Goal: Task Accomplishment & Management: Manage account settings

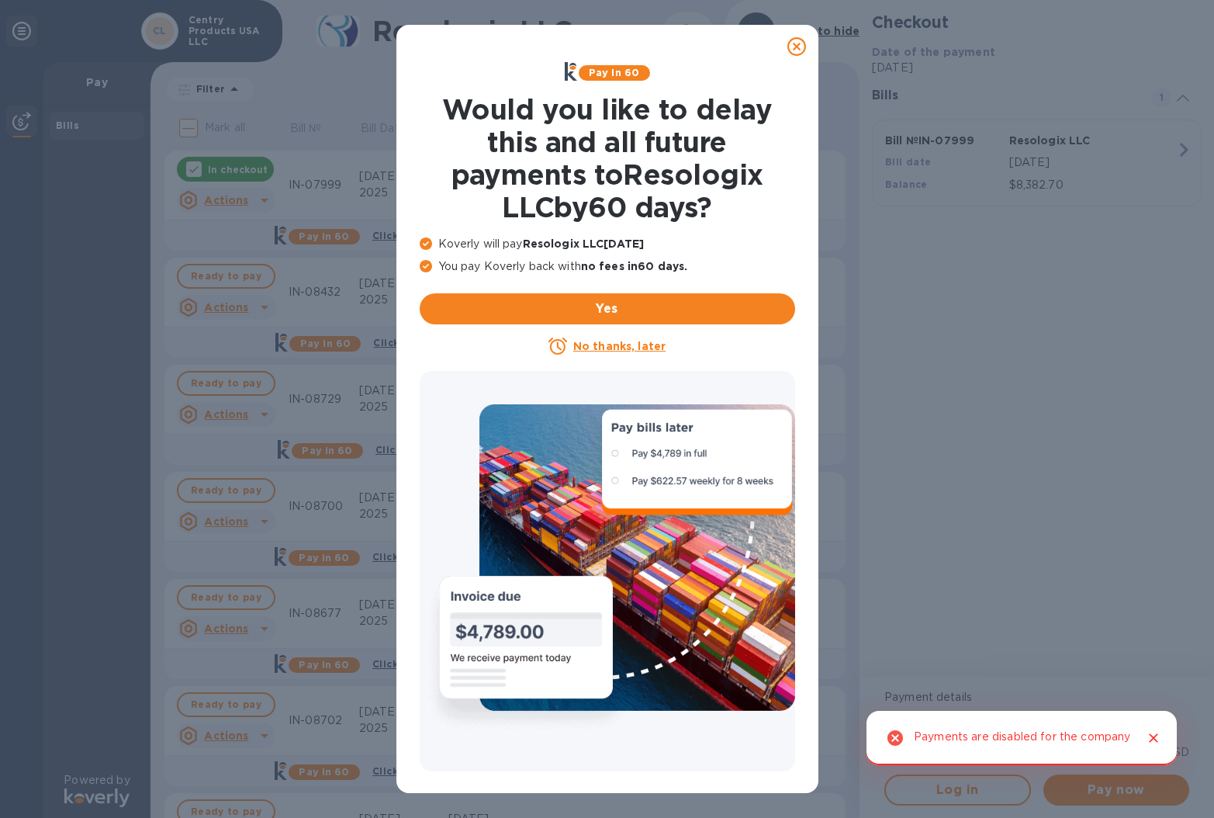
click at [620, 341] on u "No thanks, later" at bounding box center [619, 346] width 92 height 12
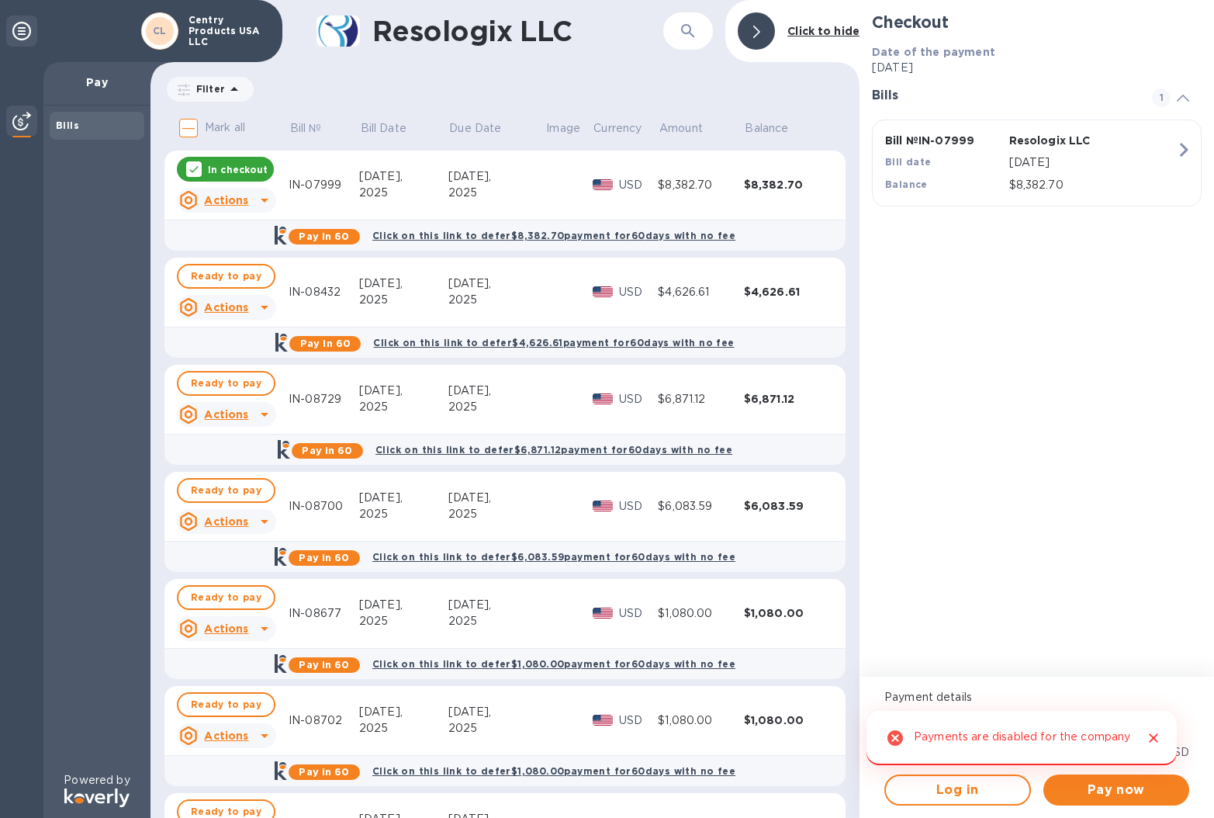
click at [1157, 733] on icon "Close" at bounding box center [1153, 737] width 9 height 9
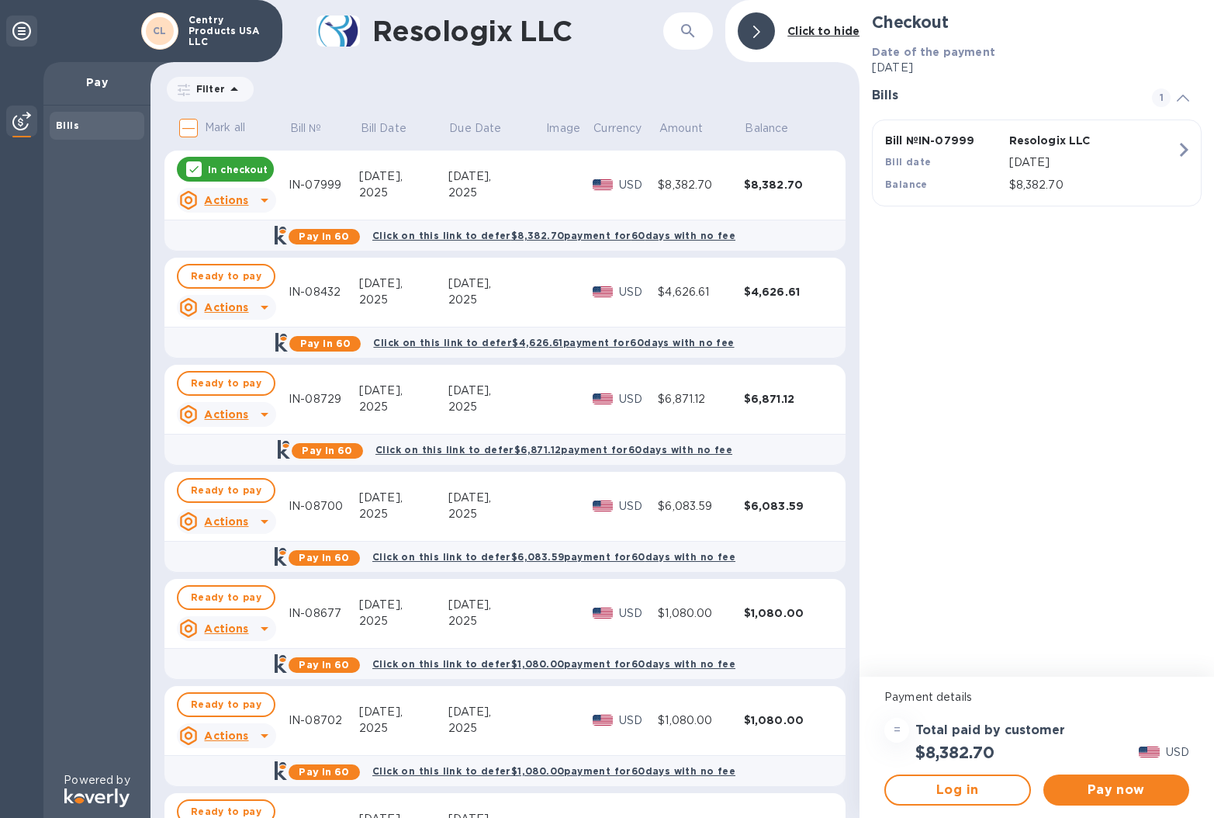
click at [1192, 95] on div at bounding box center [1183, 96] width 37 height 16
click at [236, 43] on p "Centry Products USA LLC" at bounding box center [228, 31] width 78 height 33
click at [169, 26] on div "CL" at bounding box center [160, 31] width 28 height 28
click at [161, 27] on b "CL" at bounding box center [160, 31] width 14 height 12
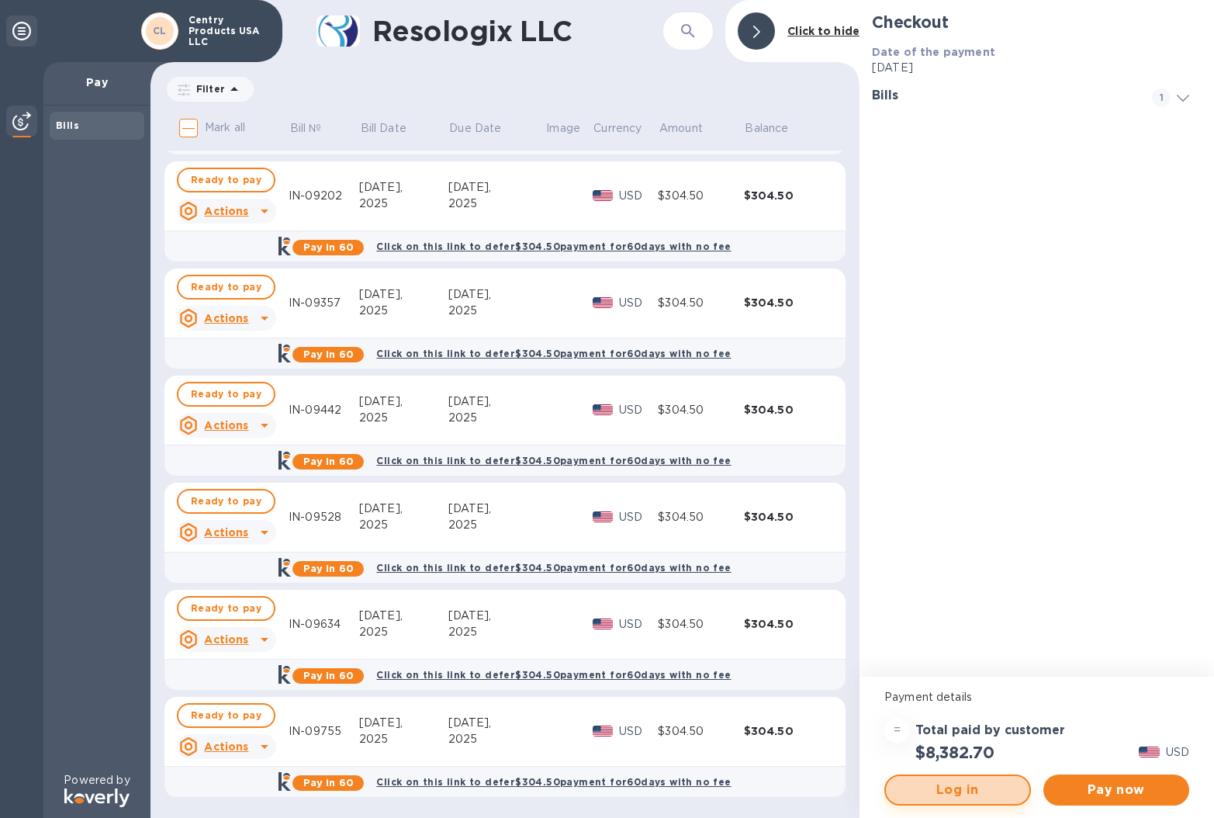
click at [939, 781] on span "Log in" at bounding box center [957, 789] width 119 height 19
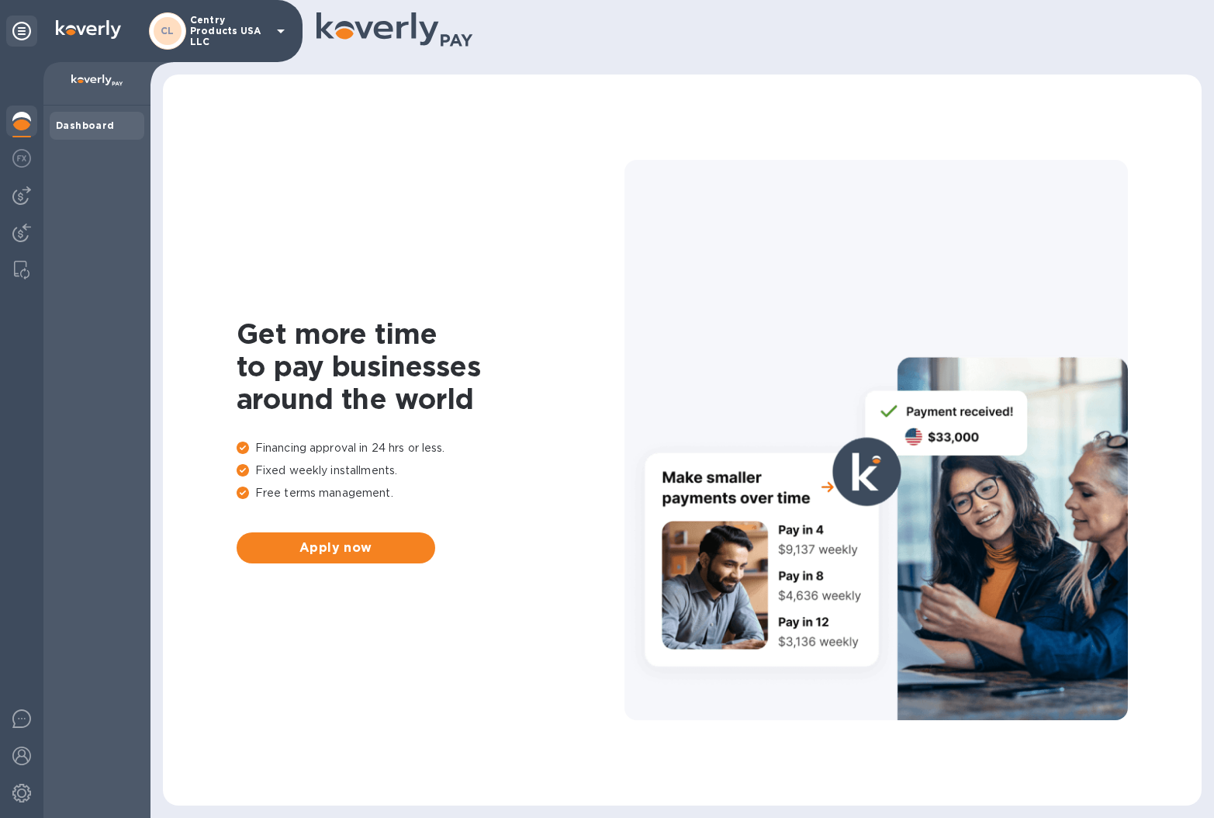
click at [92, 121] on b "Dashboard" at bounding box center [85, 125] width 59 height 12
click at [13, 236] on img at bounding box center [21, 232] width 19 height 19
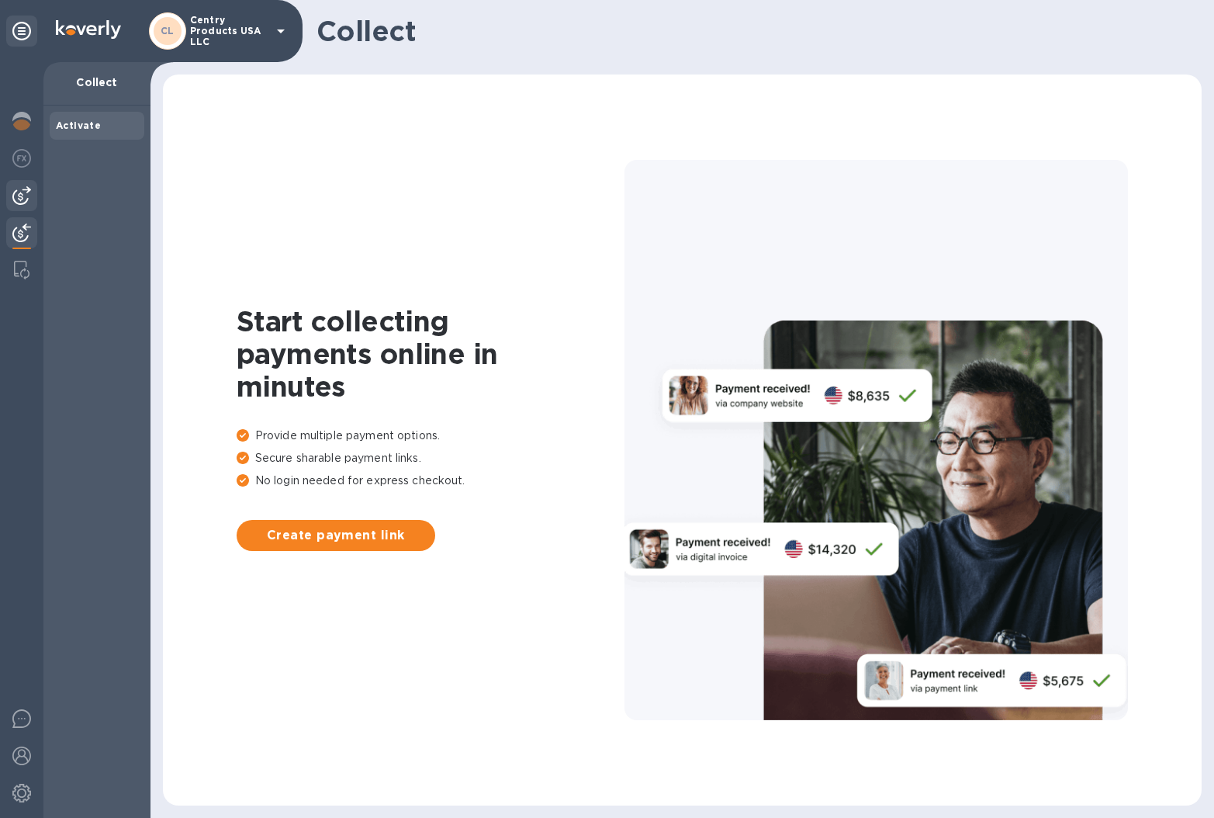
click at [25, 199] on img at bounding box center [21, 195] width 19 height 19
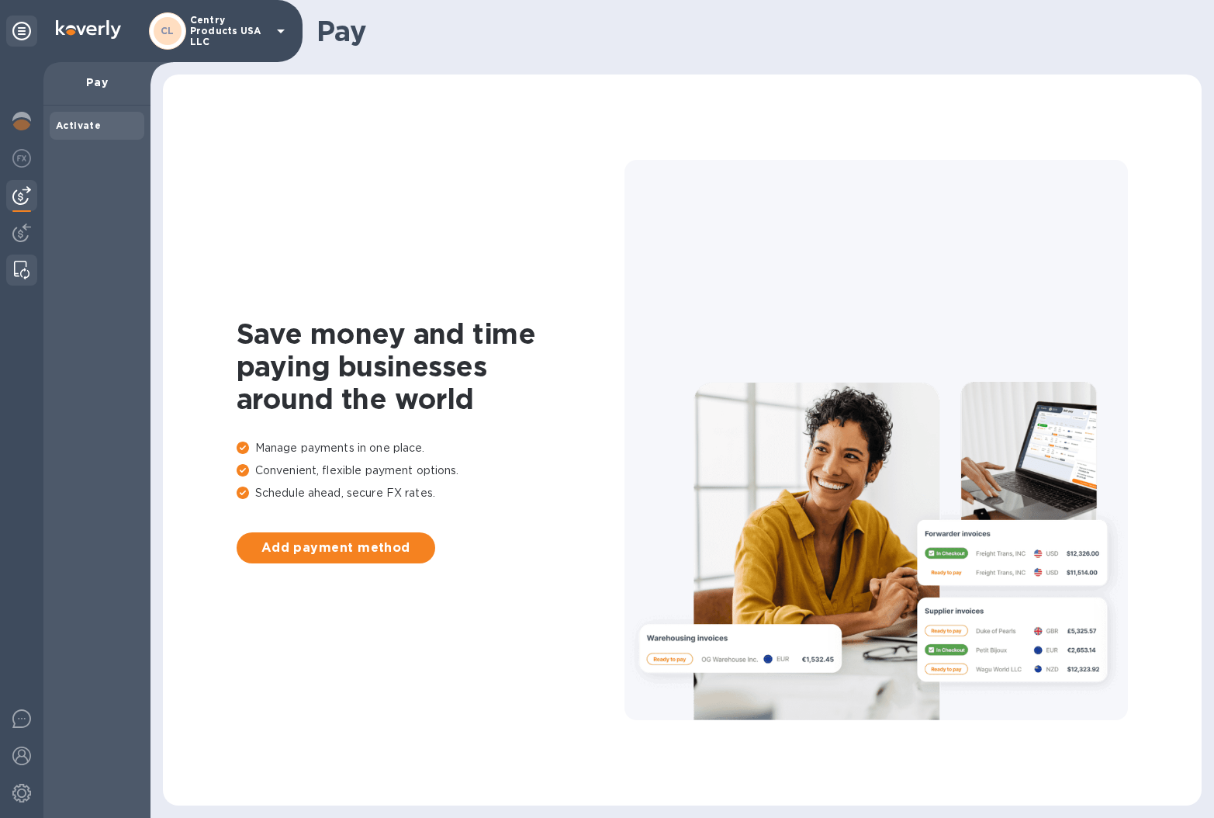
click at [24, 272] on img at bounding box center [22, 270] width 16 height 19
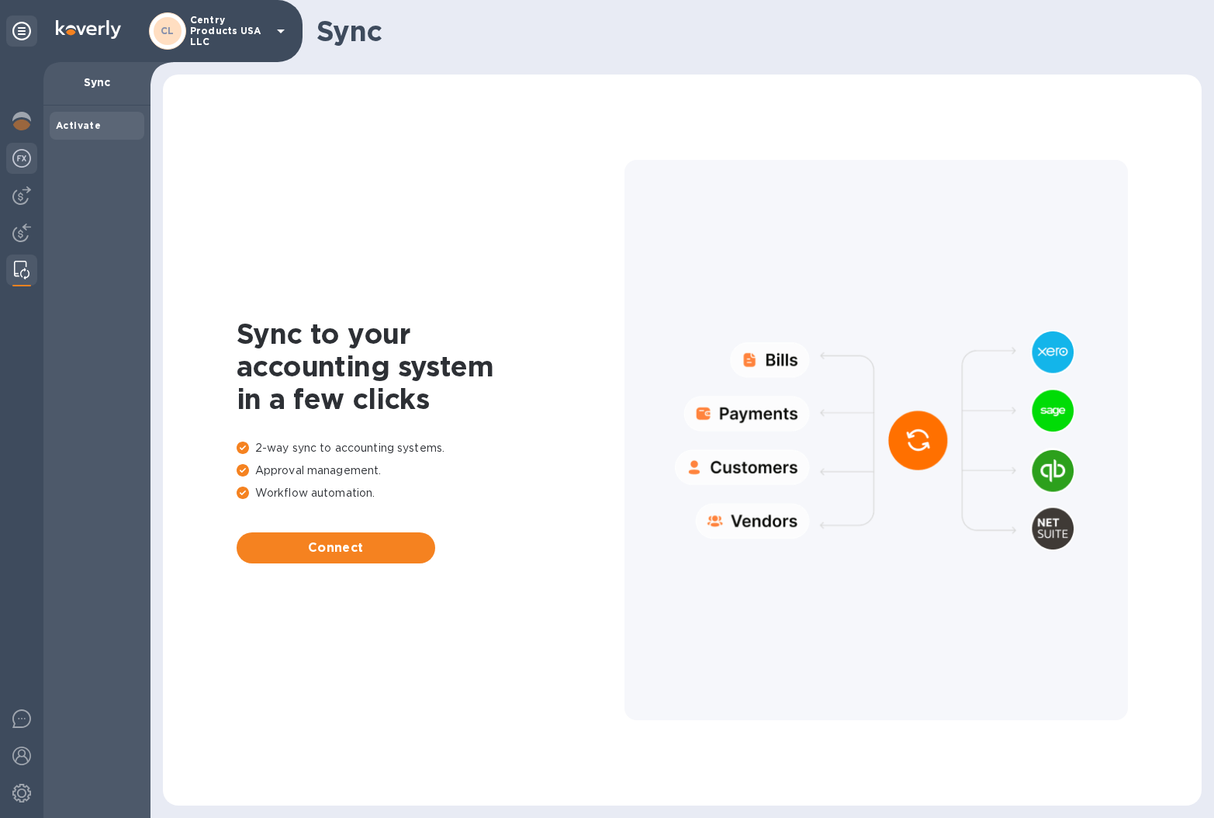
click at [27, 156] on img at bounding box center [21, 158] width 19 height 19
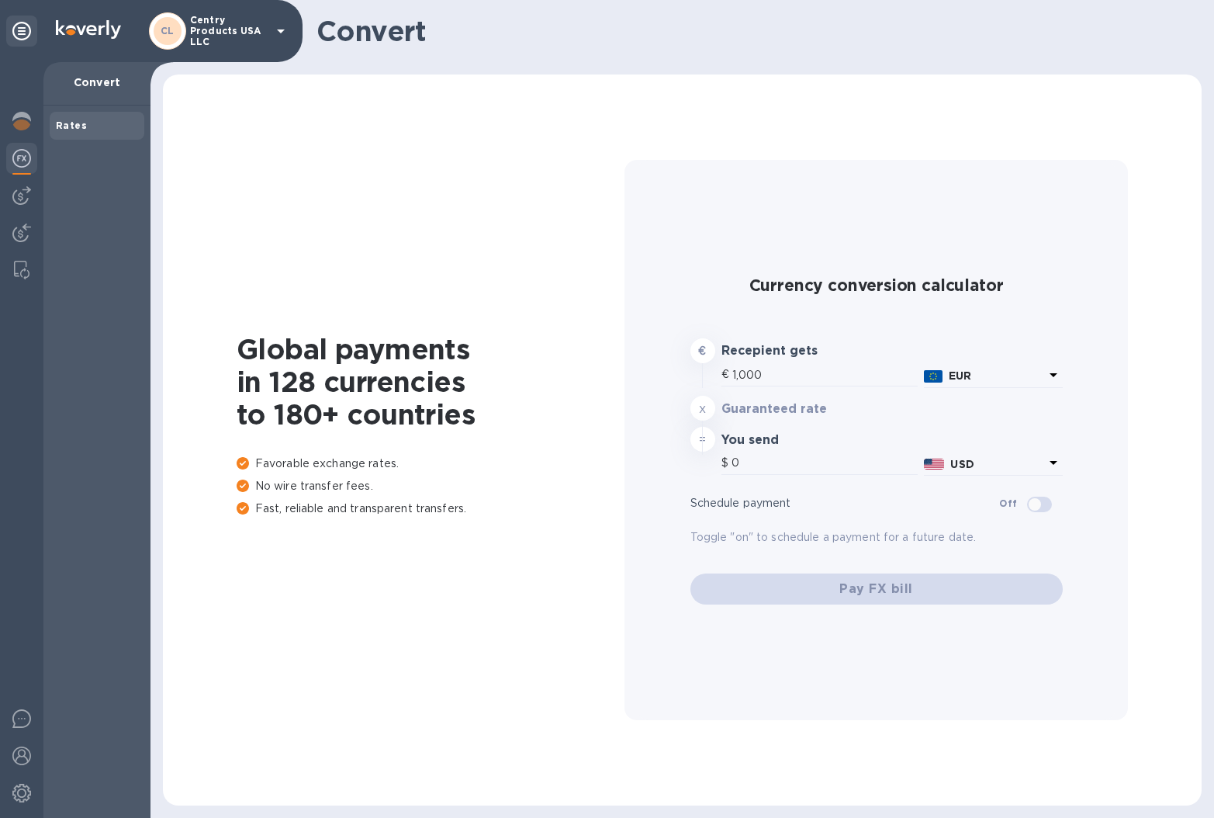
type input "1,180.99"
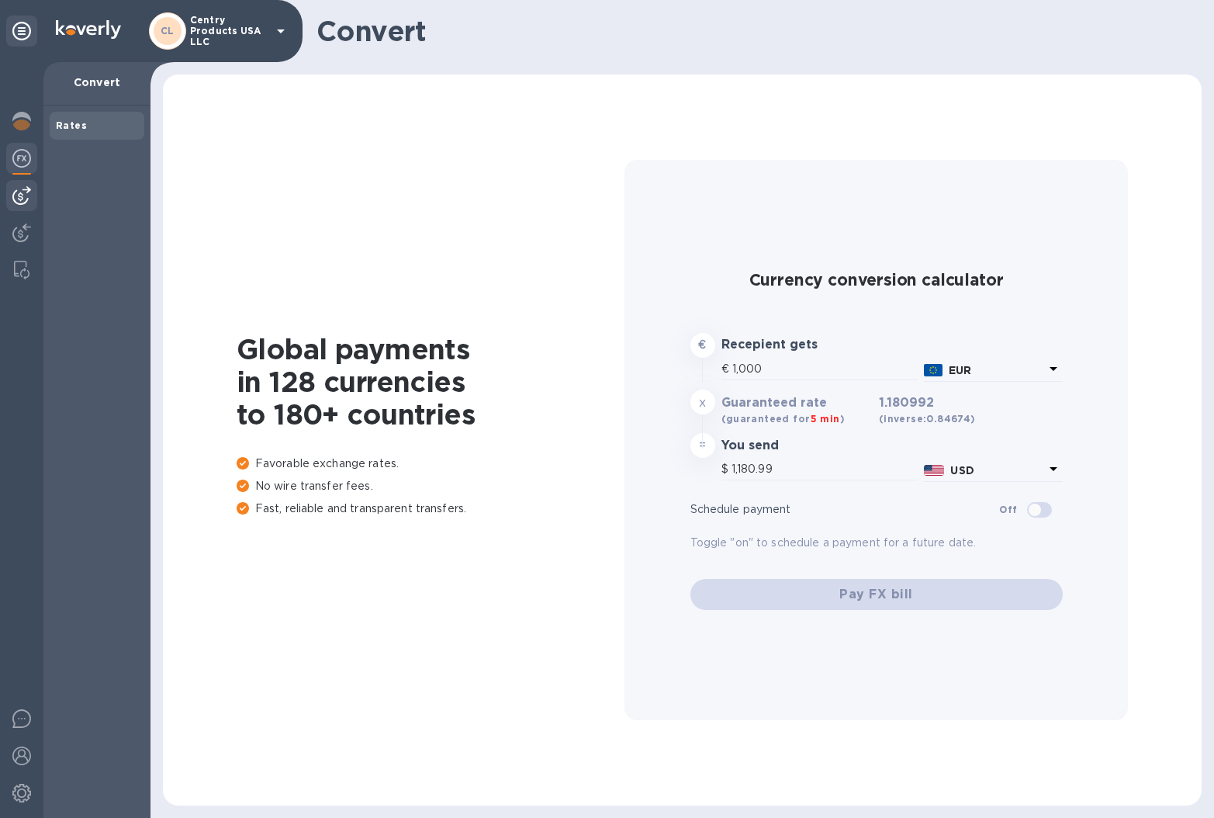
click at [20, 182] on div at bounding box center [21, 195] width 31 height 31
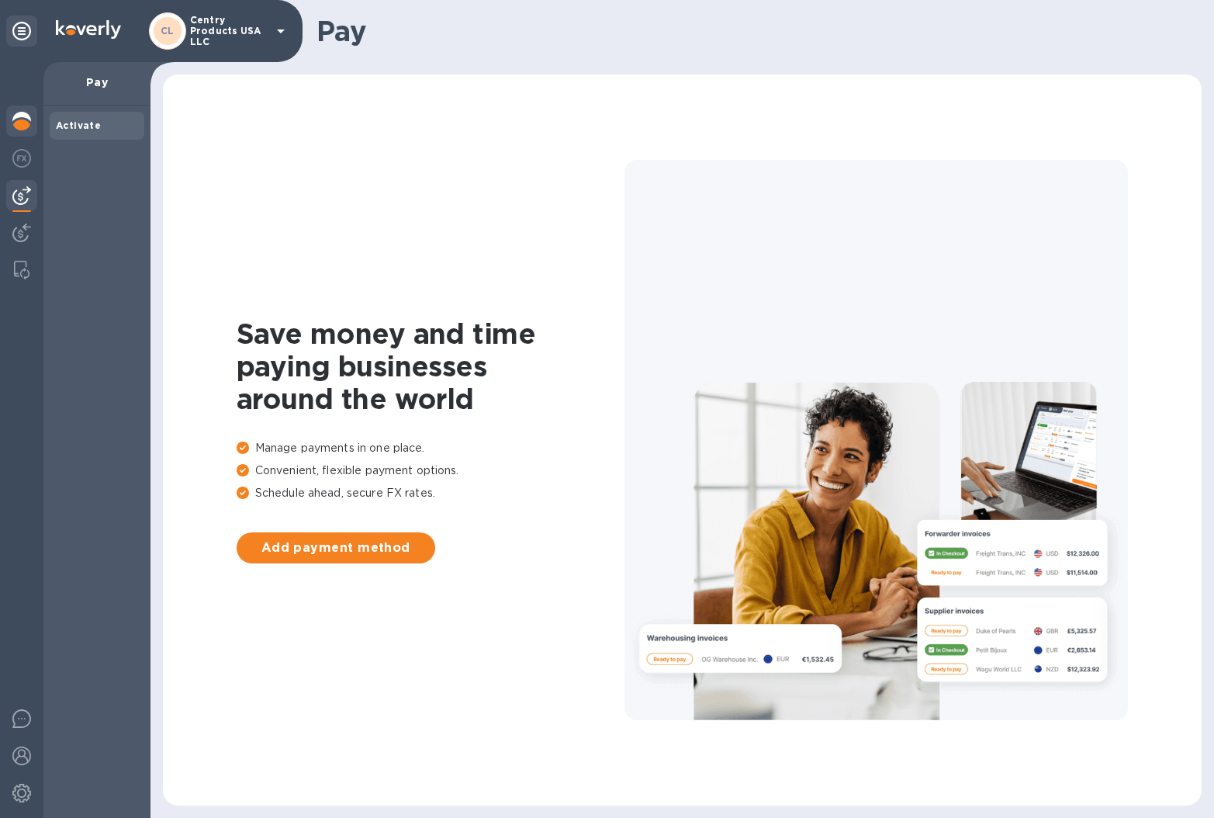
click at [21, 130] on div at bounding box center [21, 123] width 31 height 34
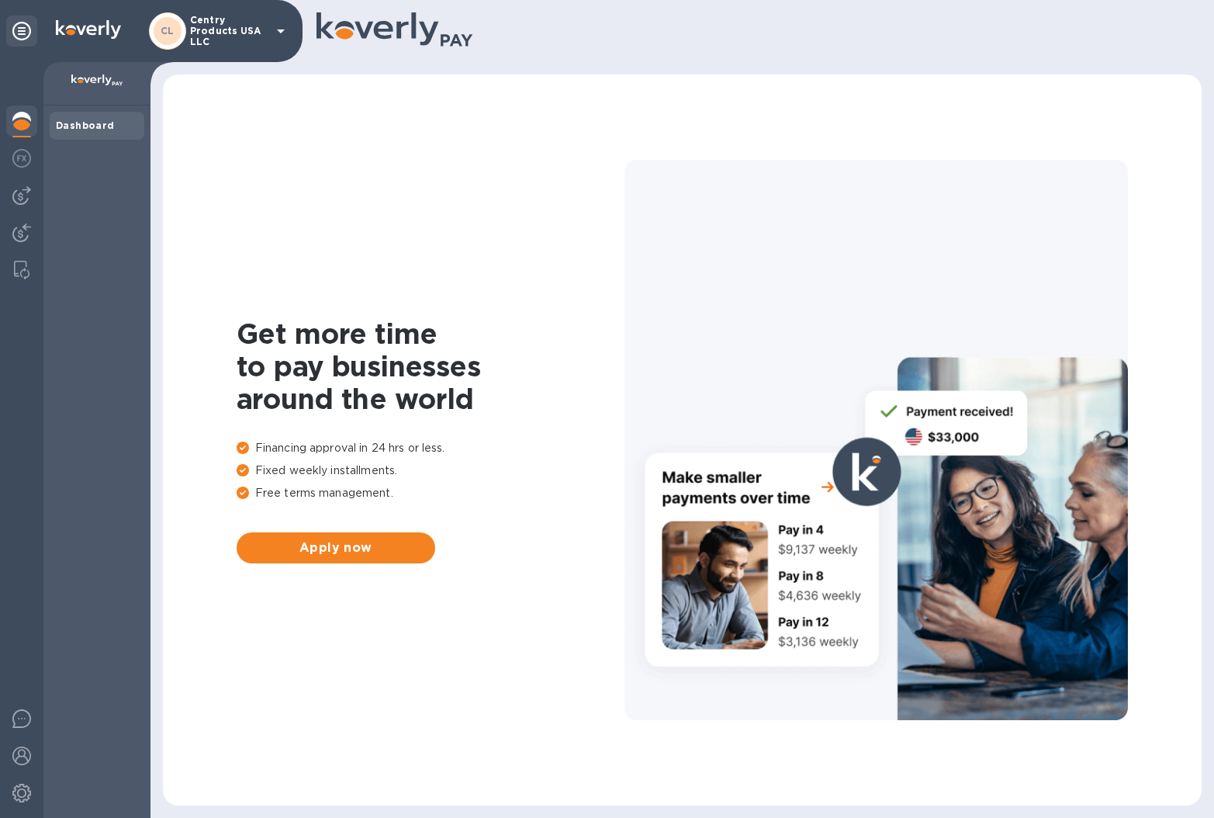
click at [84, 123] on b "Dashboard" at bounding box center [85, 125] width 59 height 12
click at [19, 26] on icon at bounding box center [21, 31] width 19 height 19
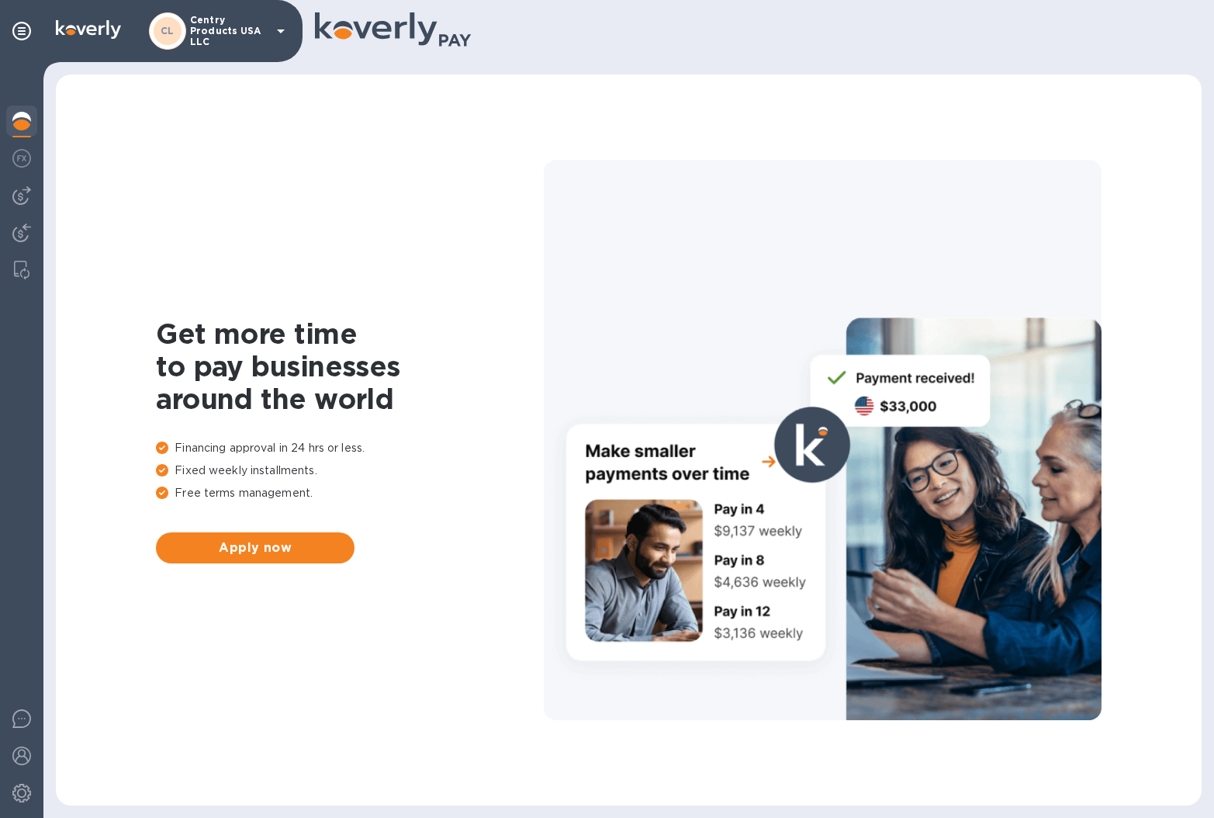
click at [87, 29] on img at bounding box center [88, 29] width 65 height 19
click at [168, 32] on b "CL" at bounding box center [168, 31] width 14 height 12
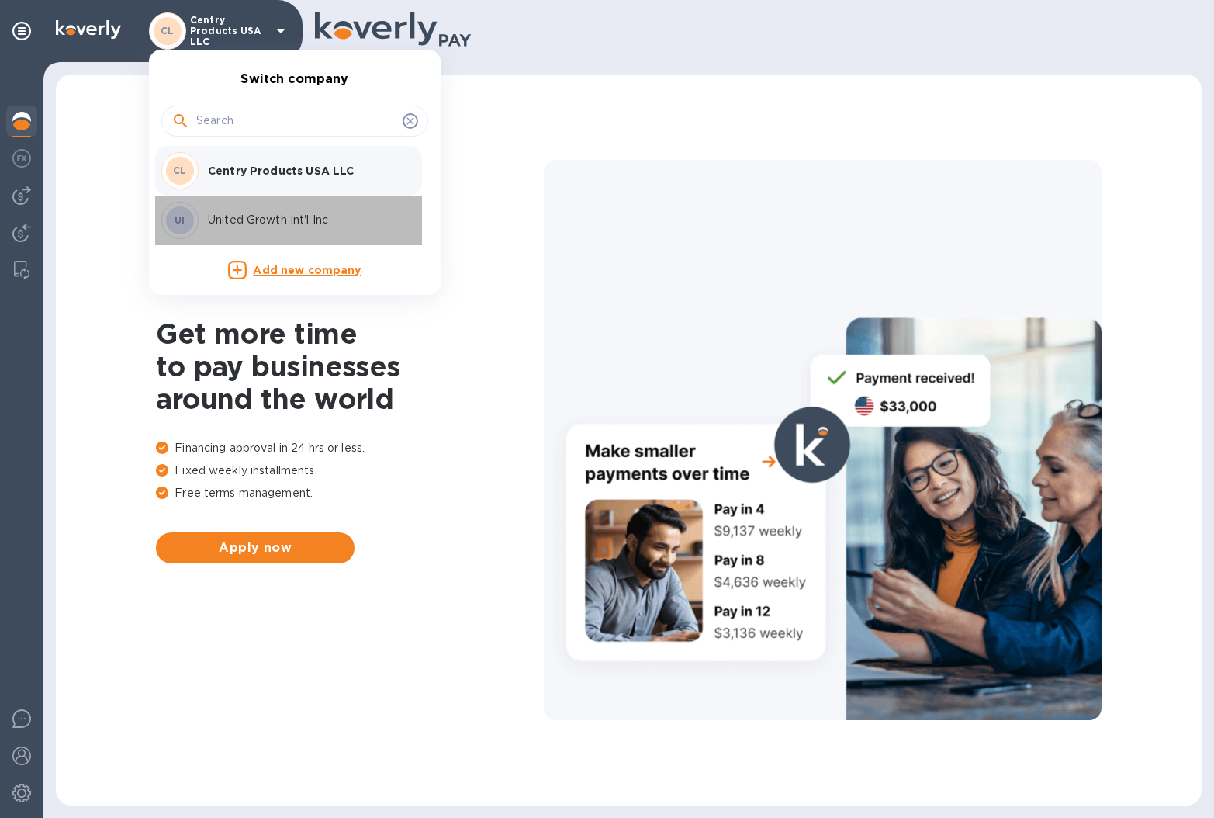
click at [291, 213] on p "United Growth Int'l Inc" at bounding box center [306, 220] width 196 height 16
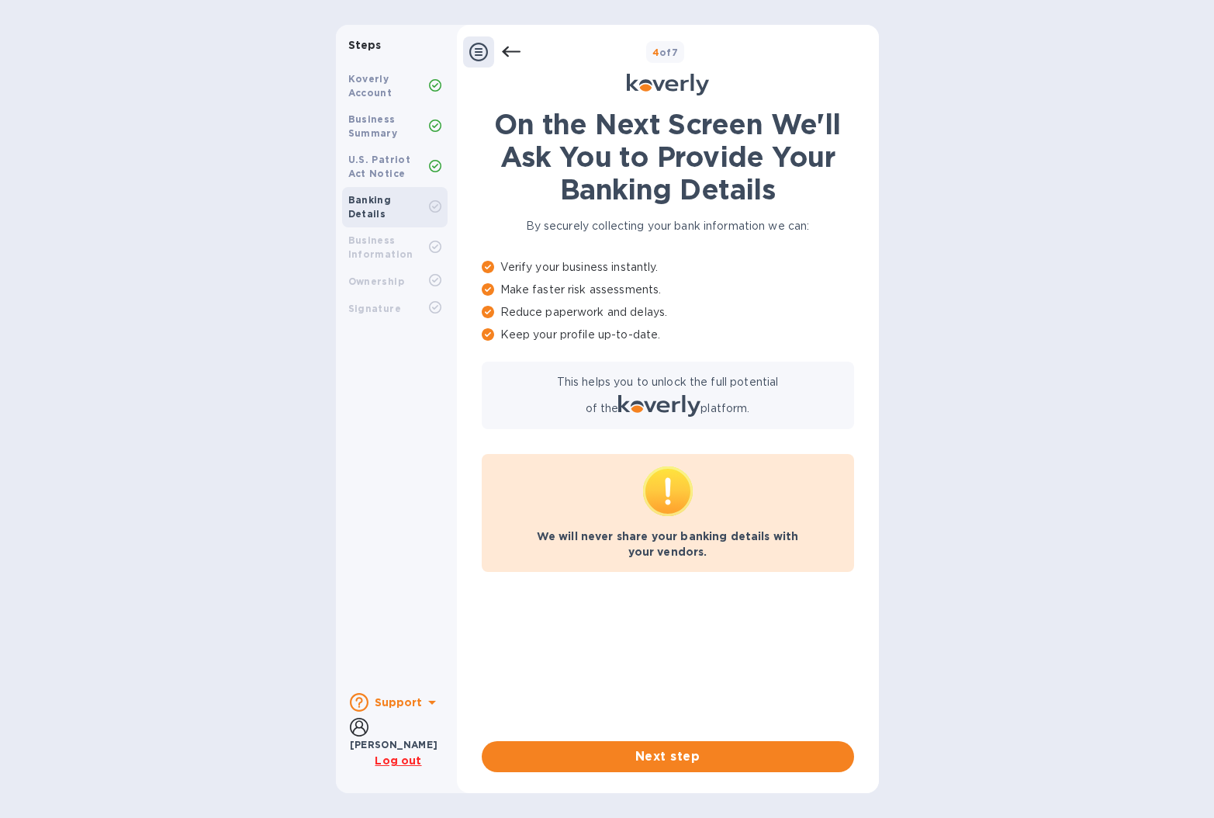
click at [398, 760] on u "Log out" at bounding box center [398, 760] width 47 height 12
